Goal: Contribute content: Add original content to the website for others to see

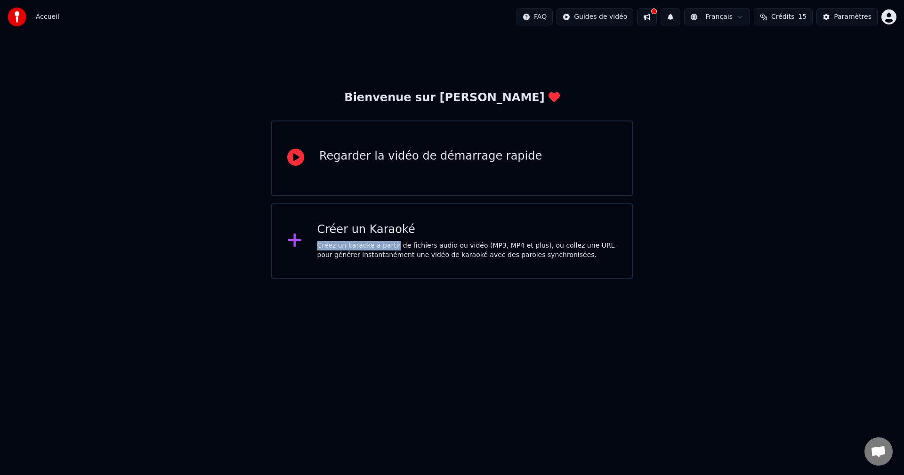
drag, startPoint x: 390, startPoint y: 249, endPoint x: 731, endPoint y: 188, distance: 346.4
click at [727, 189] on div "Bienvenue sur Youka Regarder la vidéo de démarrage rapide Créer un Karaoké Crée…" at bounding box center [452, 156] width 904 height 245
click at [850, 16] on div "Paramètres" at bounding box center [853, 16] width 38 height 9
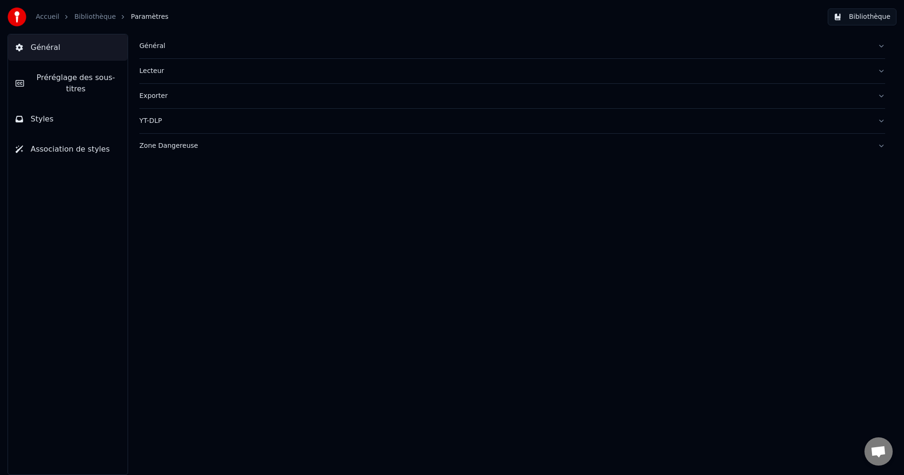
click at [152, 47] on div "Général" at bounding box center [504, 45] width 731 height 9
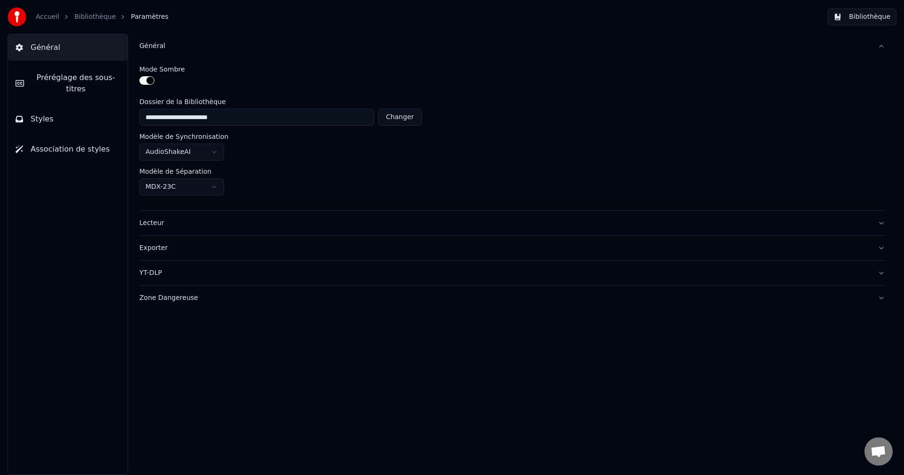
click at [146, 47] on div "Général" at bounding box center [504, 45] width 731 height 9
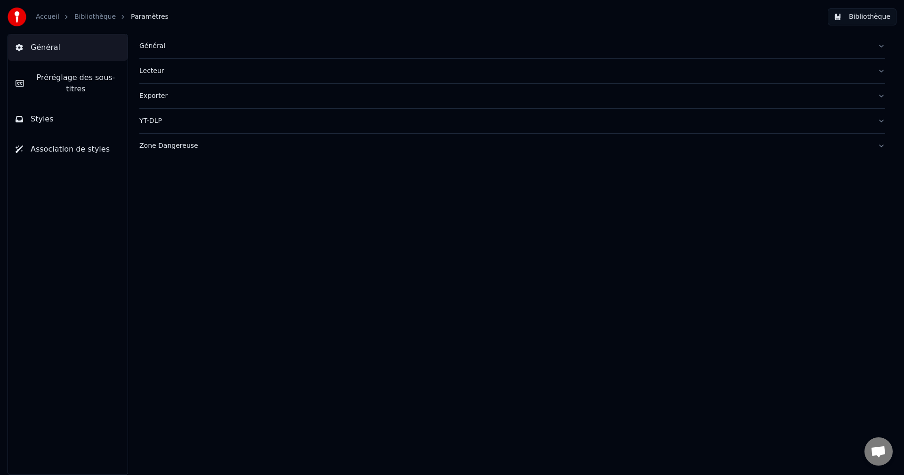
click at [154, 74] on div "Lecteur" at bounding box center [504, 70] width 731 height 9
click at [152, 71] on div "Lecteur" at bounding box center [504, 70] width 731 height 9
click at [153, 99] on div "Exporter" at bounding box center [504, 95] width 731 height 9
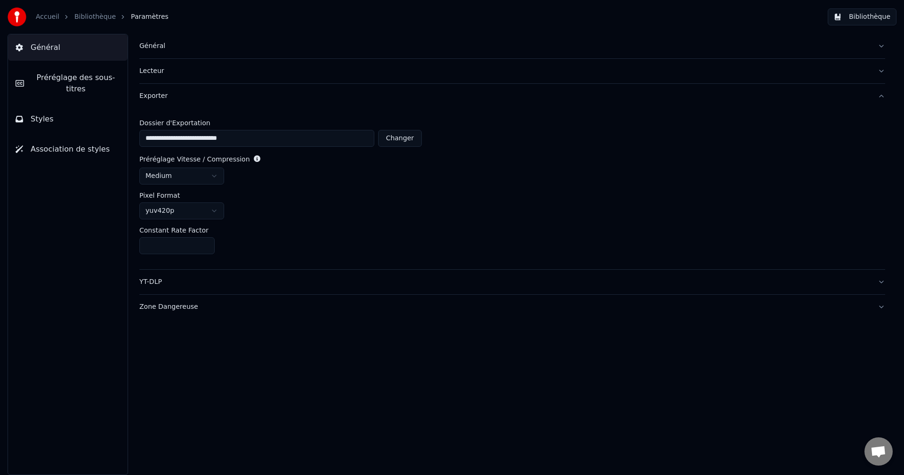
click at [153, 95] on div "Exporter" at bounding box center [504, 95] width 731 height 9
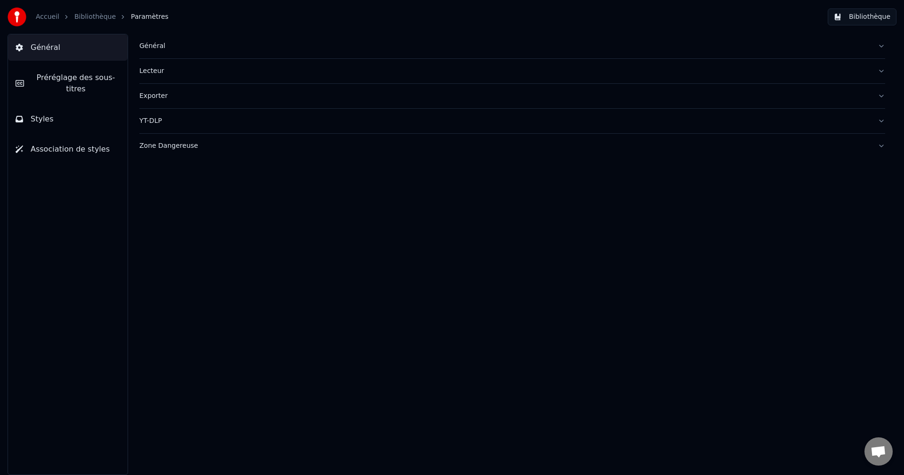
click at [148, 121] on div "YT-DLP" at bounding box center [504, 120] width 731 height 9
click at [154, 147] on div "Zone Dangereuse" at bounding box center [504, 145] width 731 height 9
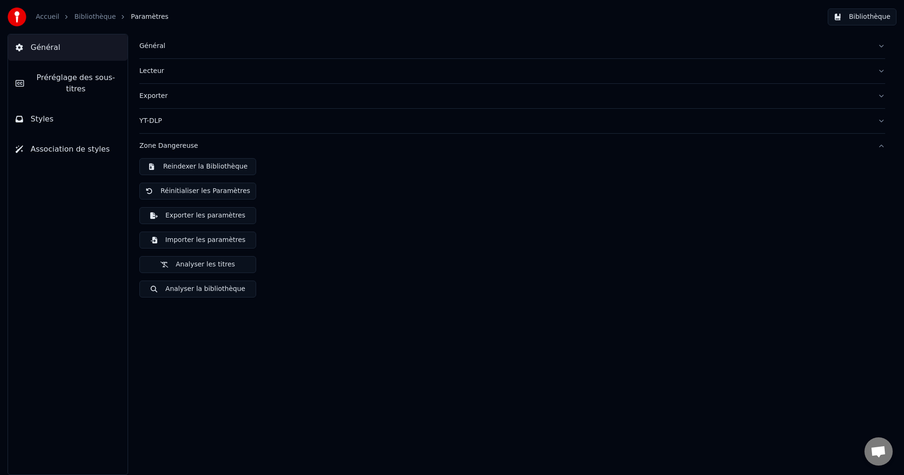
click at [189, 288] on button "Analyser la bibliothèque" at bounding box center [197, 289] width 117 height 17
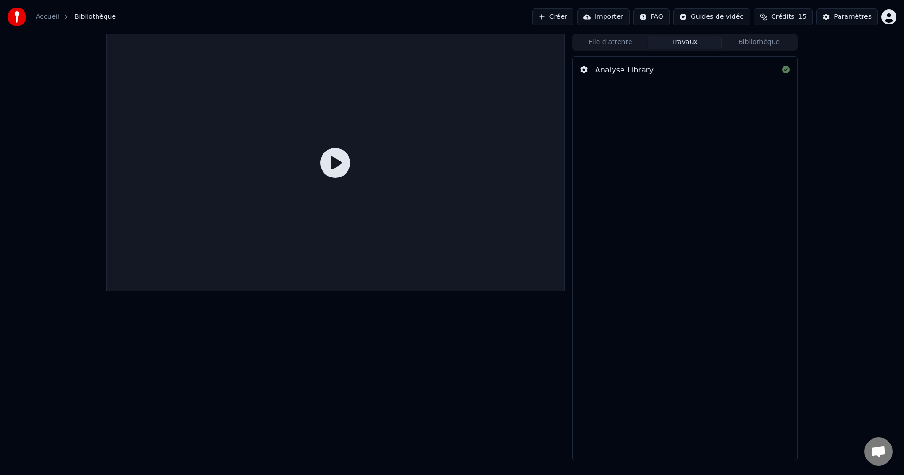
click at [622, 17] on button "Importer" at bounding box center [603, 16] width 52 height 17
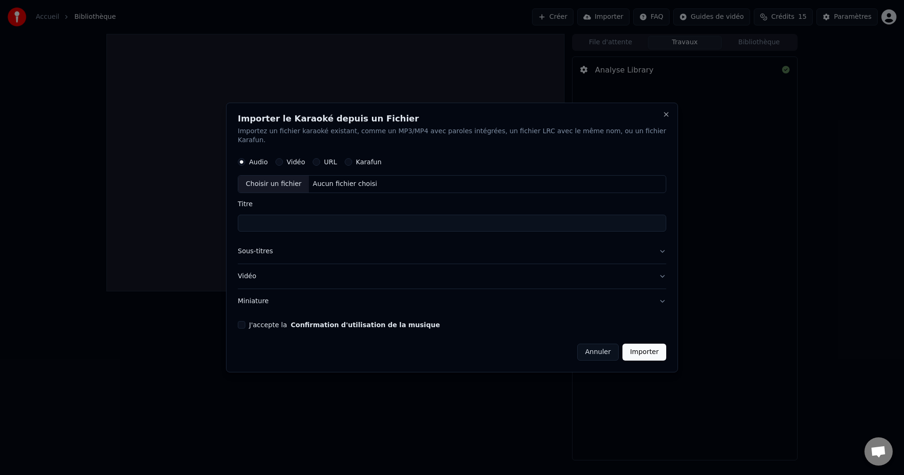
click at [305, 159] on label "Vidéo" at bounding box center [296, 162] width 18 height 7
click at [283, 159] on button "Vidéo" at bounding box center [279, 163] width 8 height 8
click at [265, 159] on label "Audio" at bounding box center [258, 162] width 19 height 7
click at [245, 159] on button "Audio" at bounding box center [242, 163] width 8 height 8
click at [303, 178] on div "Choisir un fichier" at bounding box center [273, 184] width 71 height 17
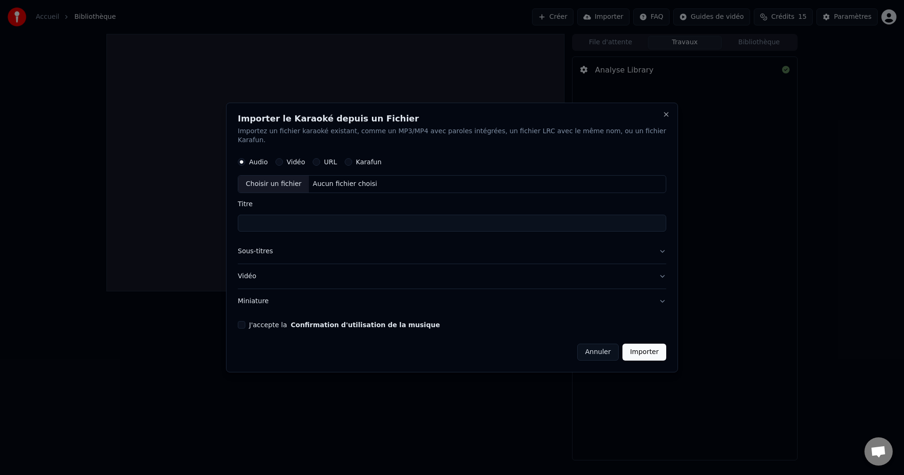
click at [283, 159] on button "Vidéo" at bounding box center [279, 163] width 8 height 8
click at [301, 179] on div "Choisir un fichier" at bounding box center [273, 184] width 71 height 17
type input "**********"
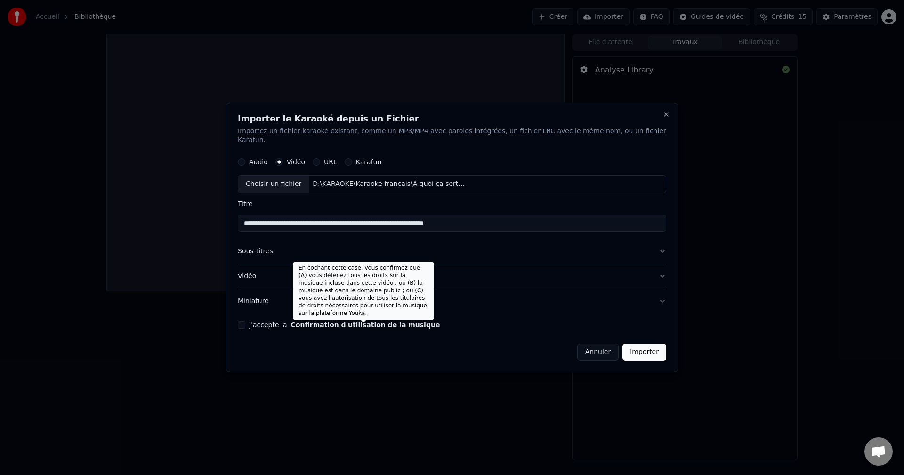
click at [390, 322] on button "Confirmation d'utilisation de la musique" at bounding box center [365, 325] width 149 height 7
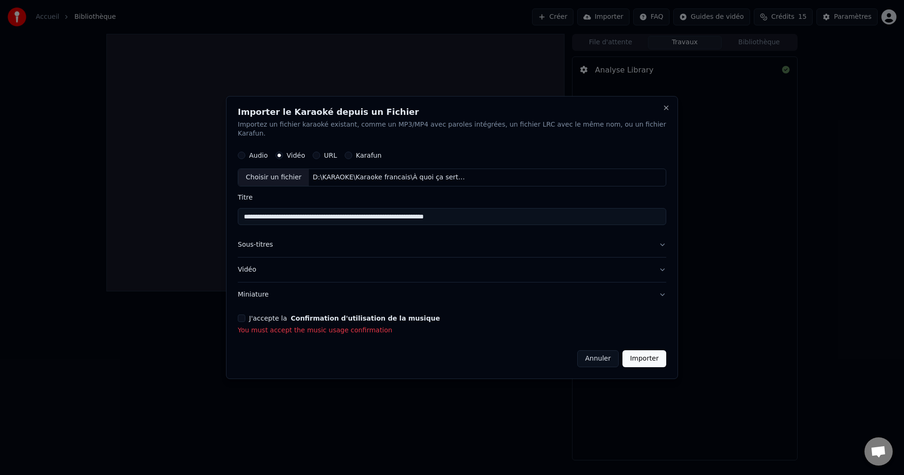
click at [245, 315] on button "J'accepte la Confirmation d'utilisation de la musique" at bounding box center [242, 319] width 8 height 8
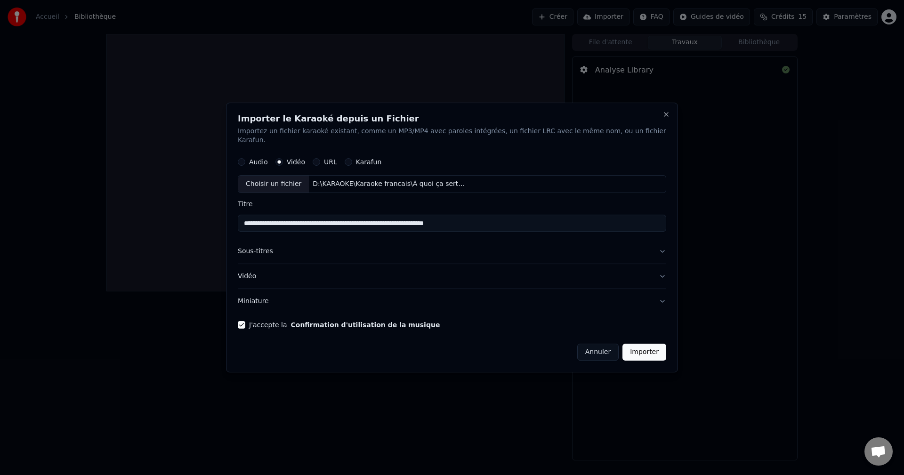
click at [335, 273] on button "Vidéo" at bounding box center [452, 276] width 429 height 24
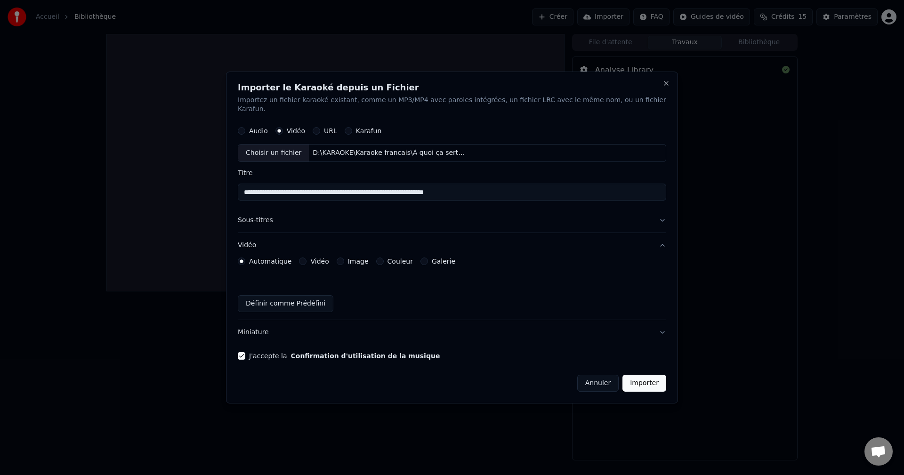
click at [633, 379] on button "Importer" at bounding box center [645, 383] width 44 height 17
